Goal: Navigation & Orientation: Find specific page/section

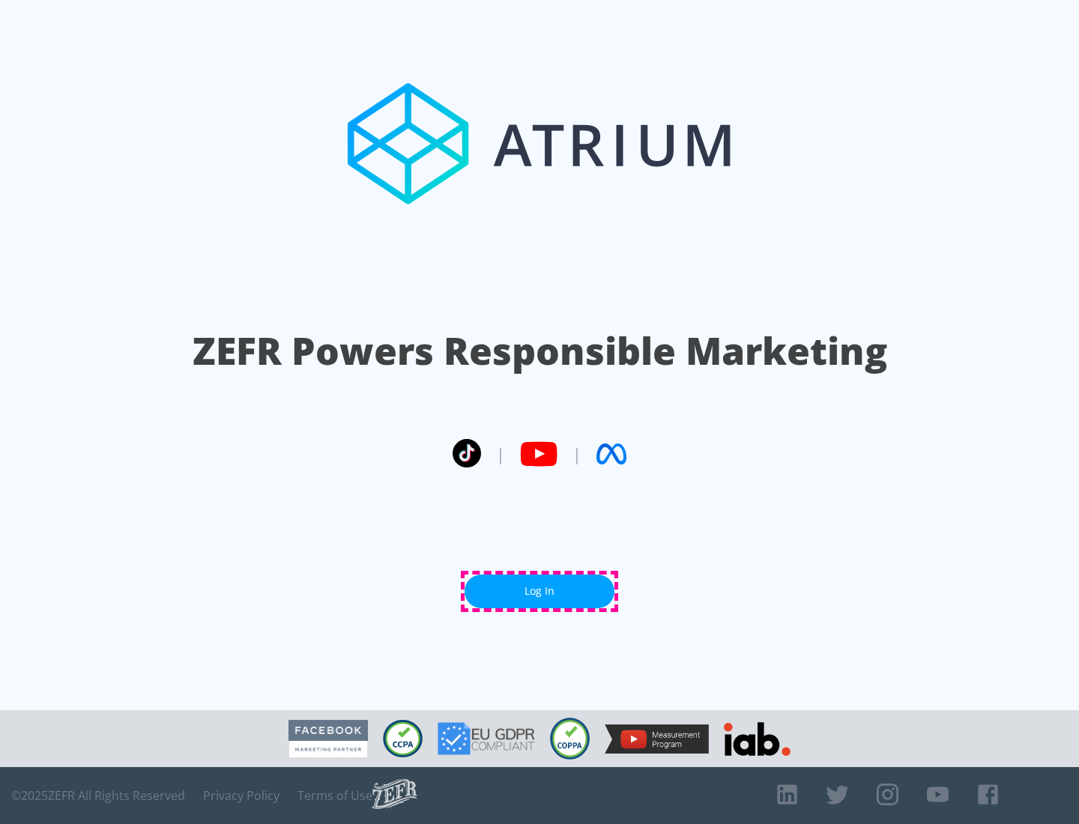
click at [539, 591] on link "Log In" at bounding box center [539, 592] width 150 height 34
